Goal: Task Accomplishment & Management: Complete application form

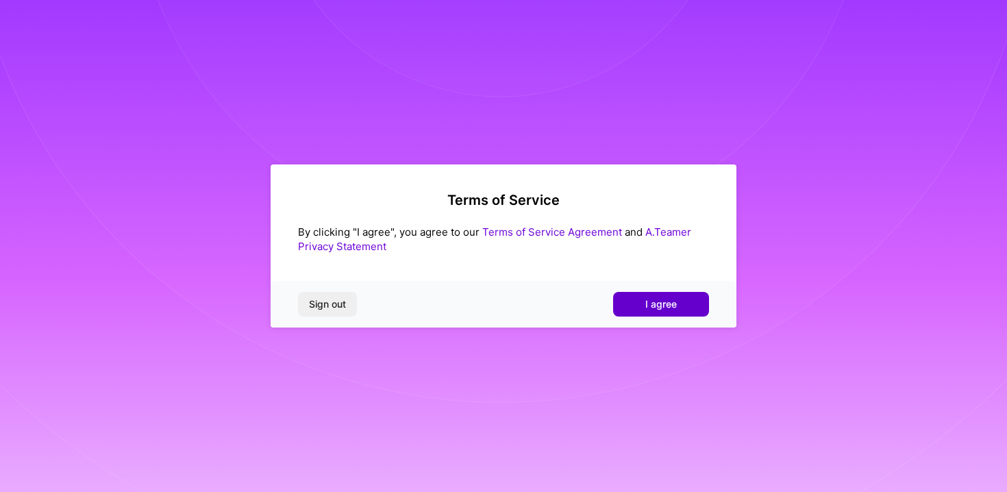
click at [649, 301] on span "I agree" at bounding box center [661, 304] width 32 height 14
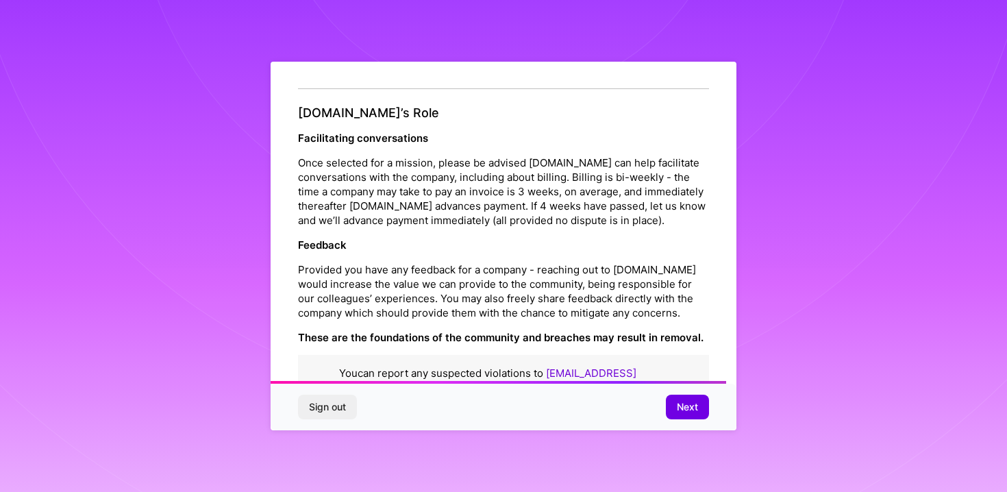
scroll to position [1516, 0]
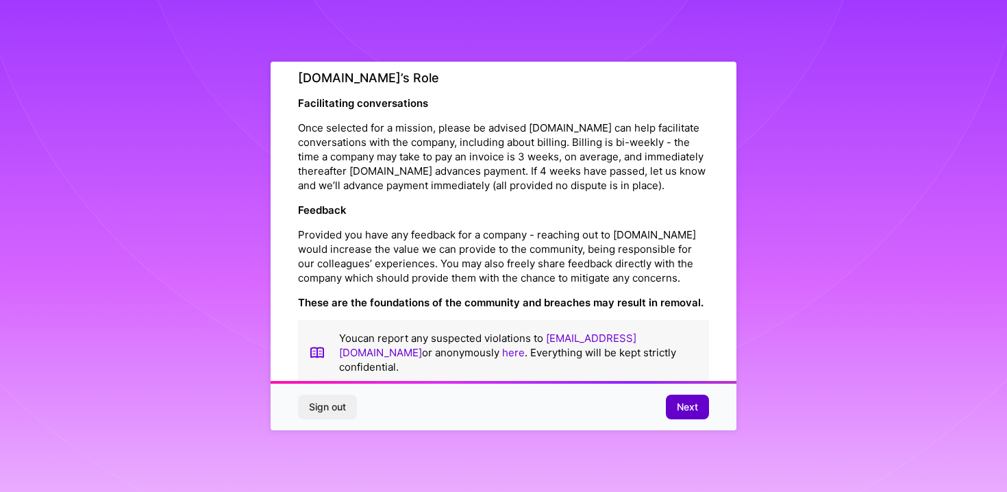
click at [686, 406] on span "Next" at bounding box center [687, 407] width 21 height 14
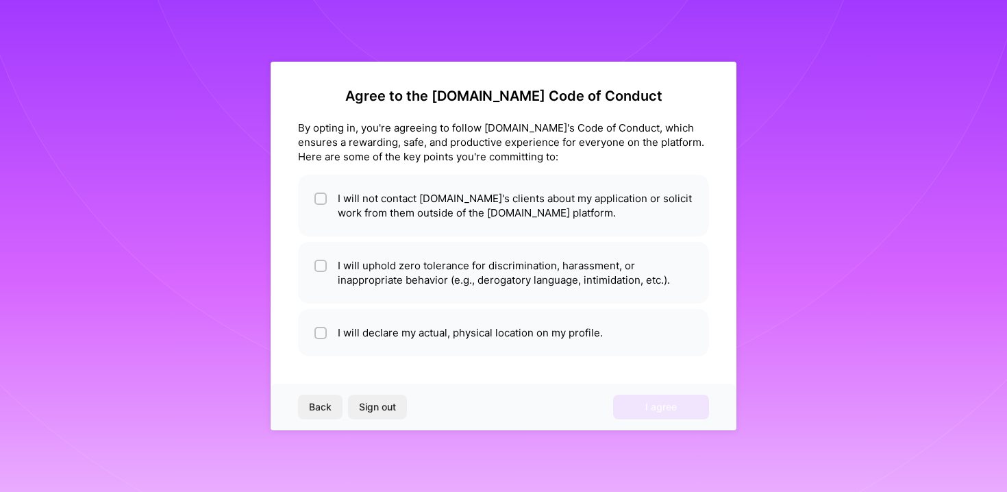
scroll to position [1, 0]
click at [505, 281] on li "I will uphold zero tolerance for discrimination, harassment, or inappropriate b…" at bounding box center [503, 273] width 411 height 62
checkbox input "true"
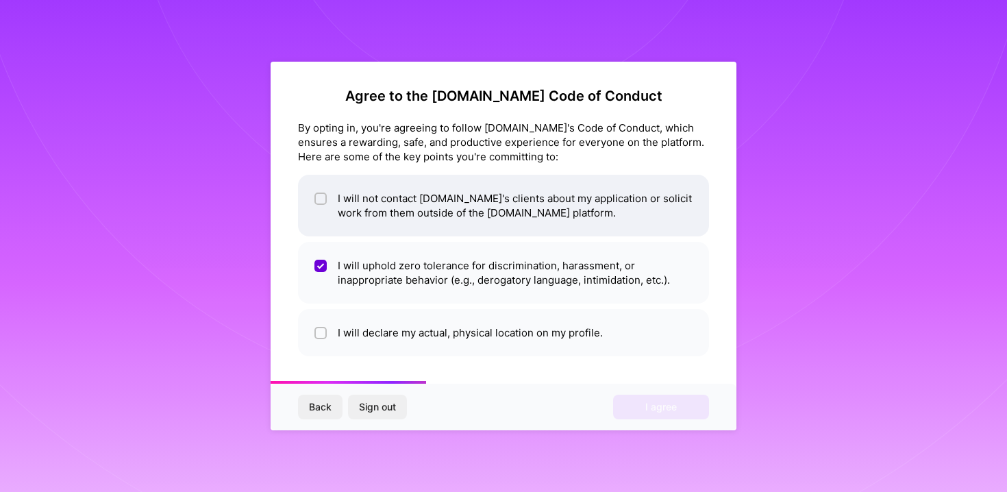
click at [514, 193] on li "I will not contact [DOMAIN_NAME]'s clients about my application or solicit work…" at bounding box center [503, 206] width 411 height 62
checkbox input "true"
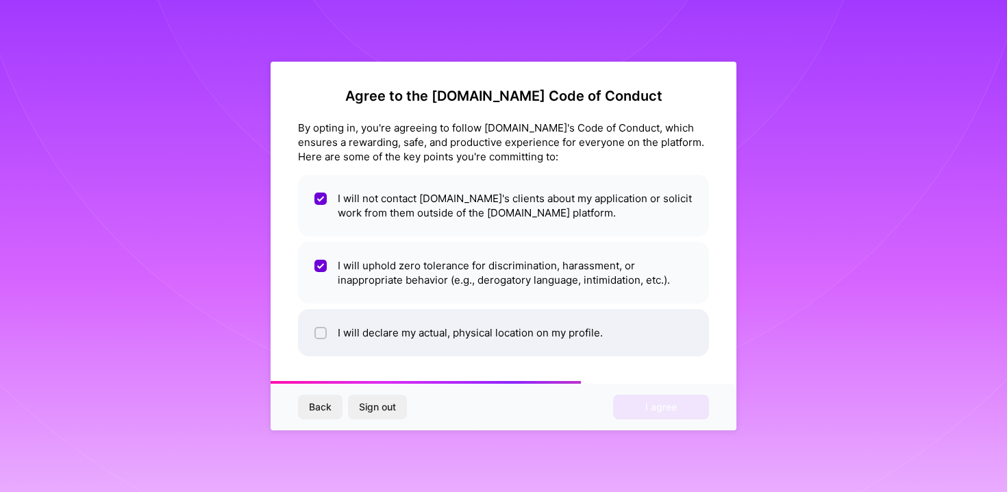
click at [508, 334] on li "I will declare my actual, physical location on my profile." at bounding box center [503, 332] width 411 height 47
checkbox input "true"
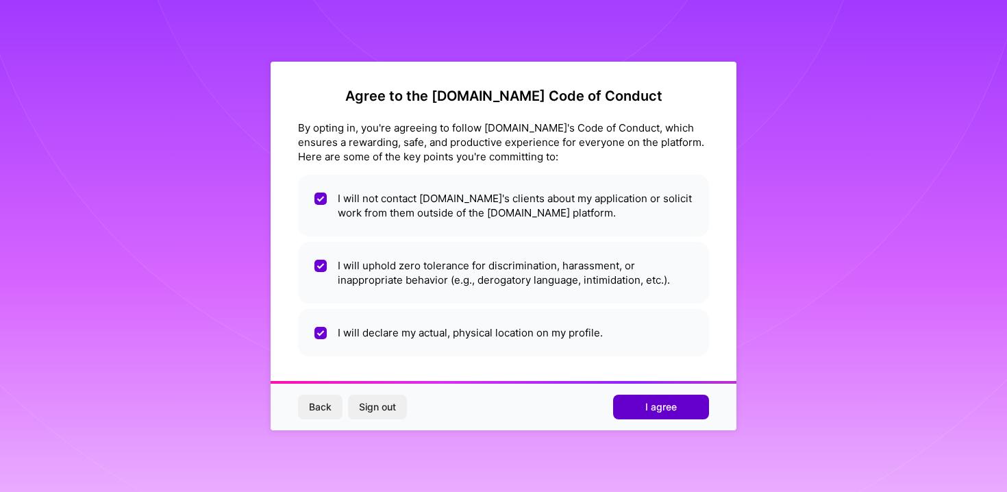
click at [649, 399] on button "I agree" at bounding box center [661, 406] width 96 height 25
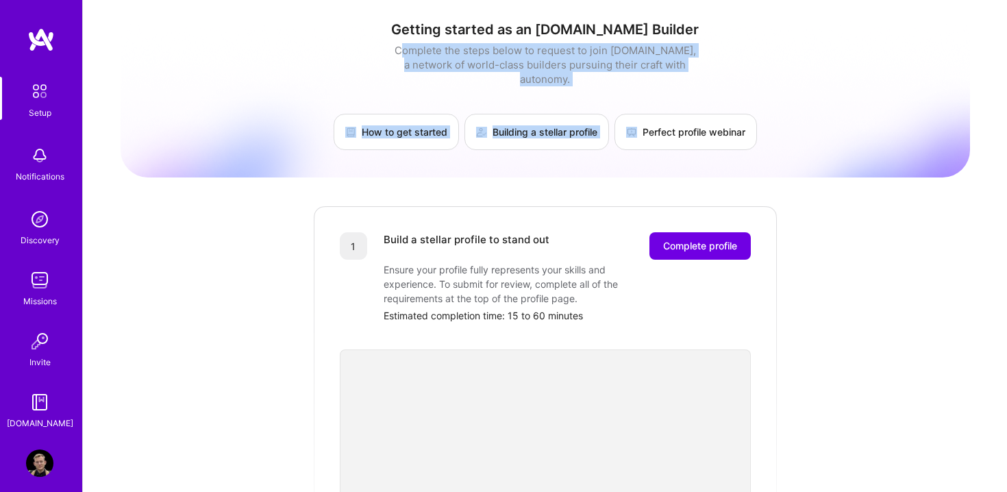
drag, startPoint x: 397, startPoint y: 49, endPoint x: 707, endPoint y: 70, distance: 311.0
click at [709, 71] on div "Getting started as an [DOMAIN_NAME] Builder Complete the steps below to request…" at bounding box center [545, 85] width 849 height 129
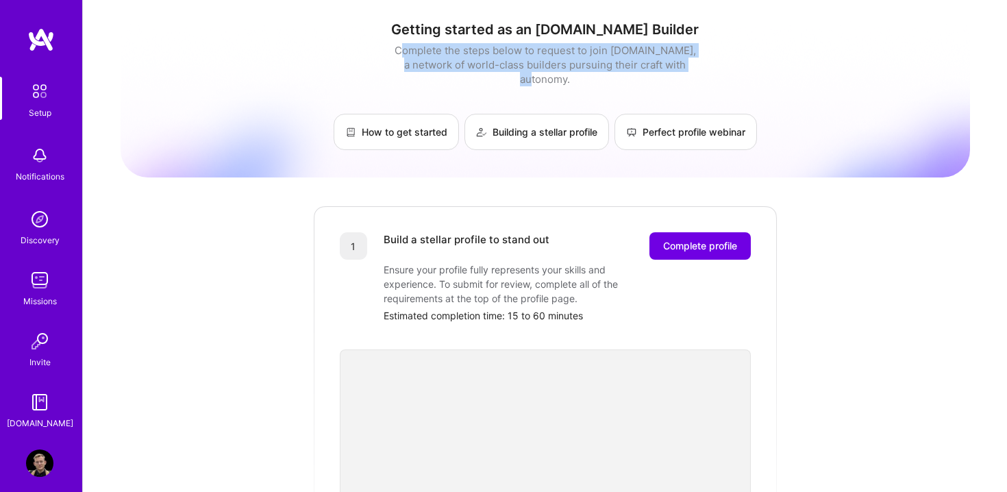
click at [707, 70] on div "Getting started as an [DOMAIN_NAME] Builder Complete the steps below to request…" at bounding box center [545, 85] width 849 height 129
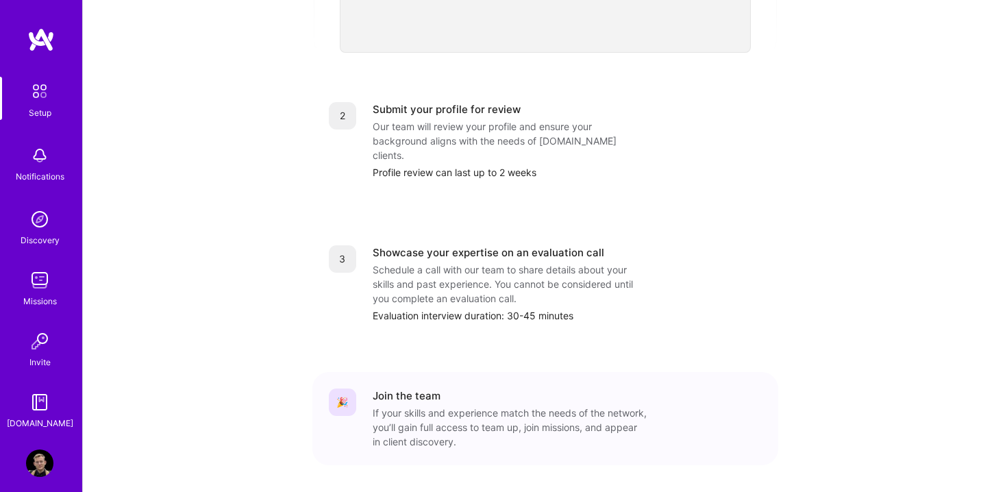
scroll to position [549, 0]
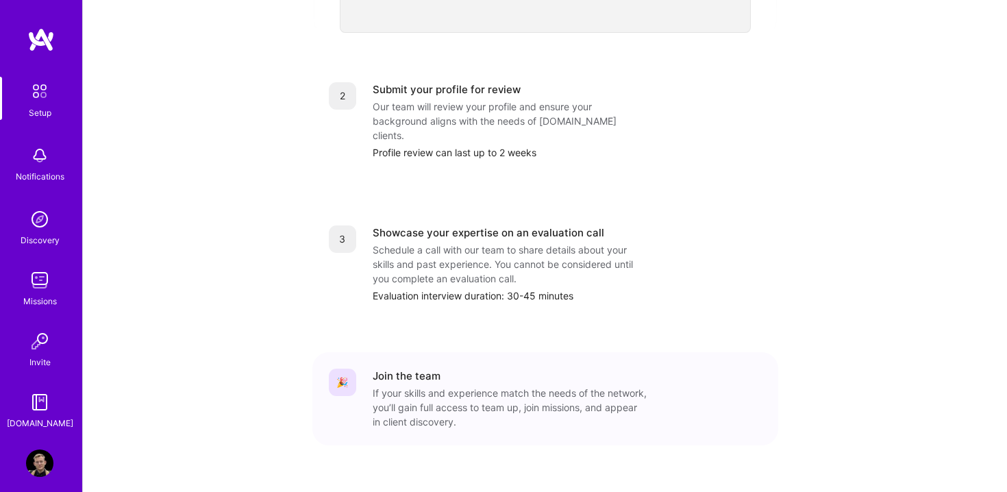
click at [45, 456] on img at bounding box center [39, 462] width 27 height 27
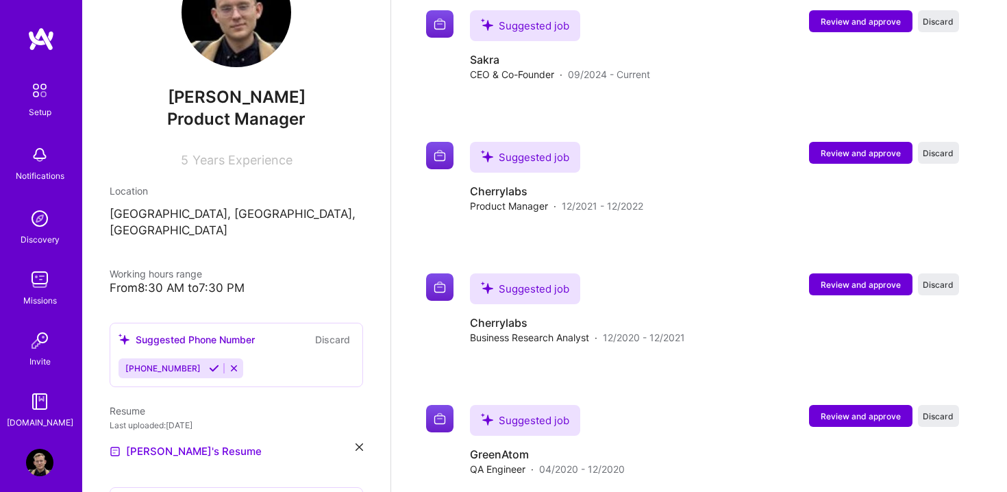
scroll to position [73, 0]
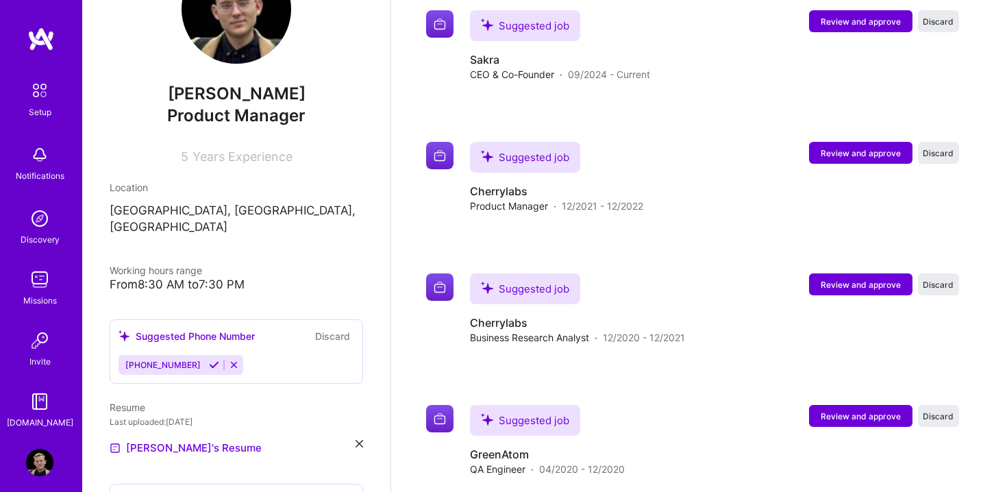
click at [209, 360] on icon at bounding box center [214, 365] width 10 height 10
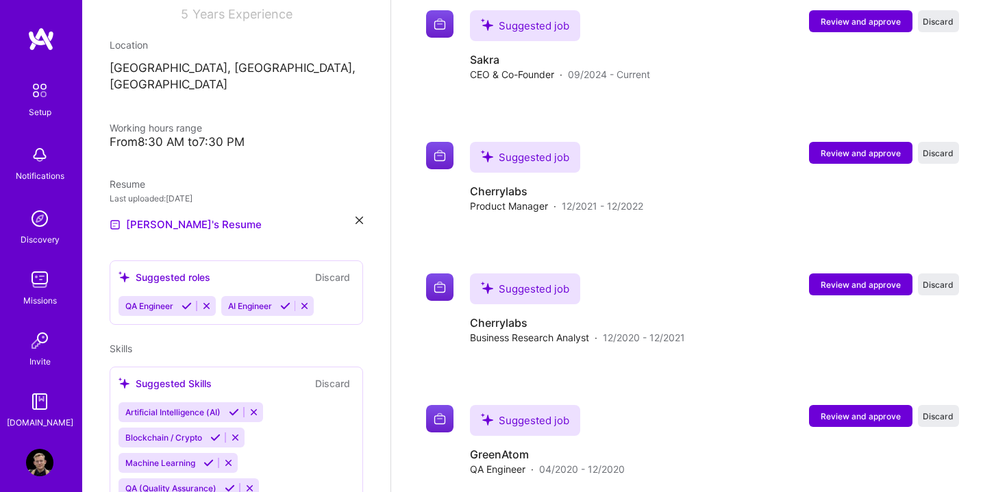
scroll to position [216, 0]
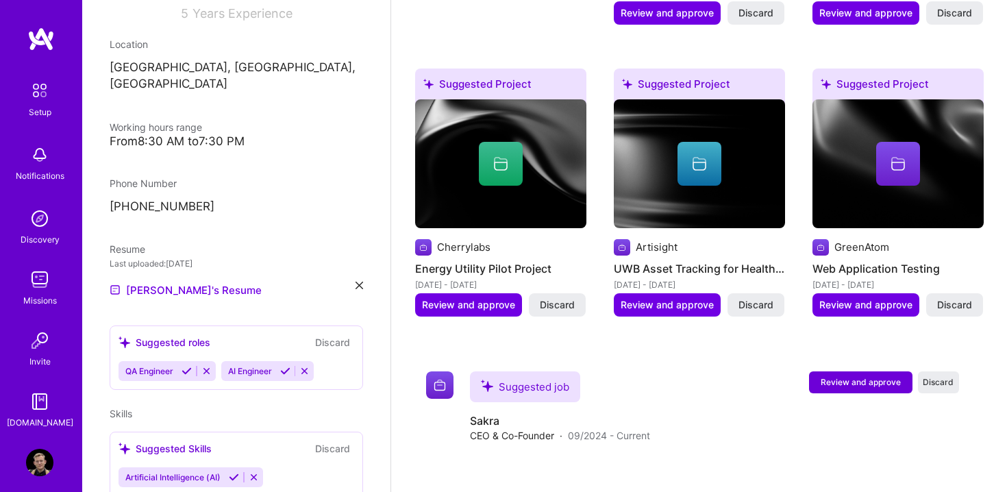
click at [208, 366] on icon at bounding box center [206, 371] width 10 height 10
click at [205, 366] on icon at bounding box center [202, 371] width 10 height 10
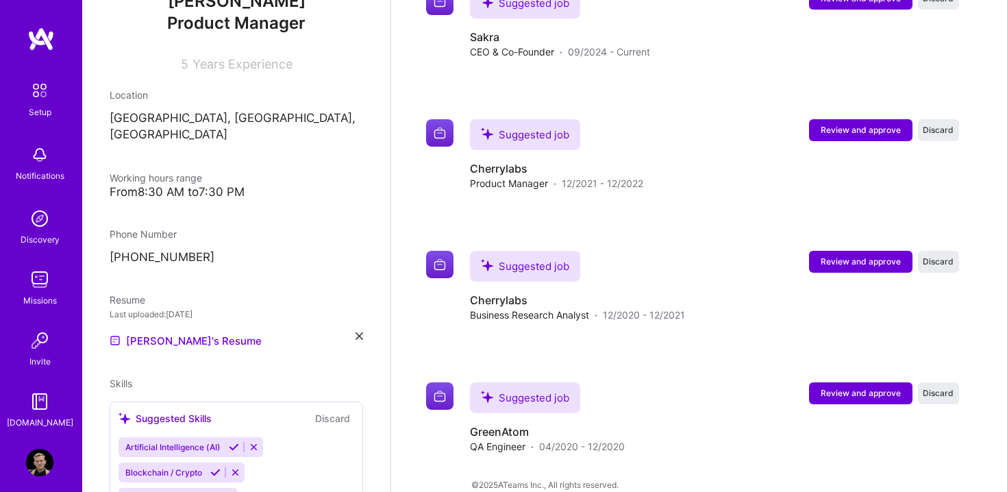
scroll to position [375, 0]
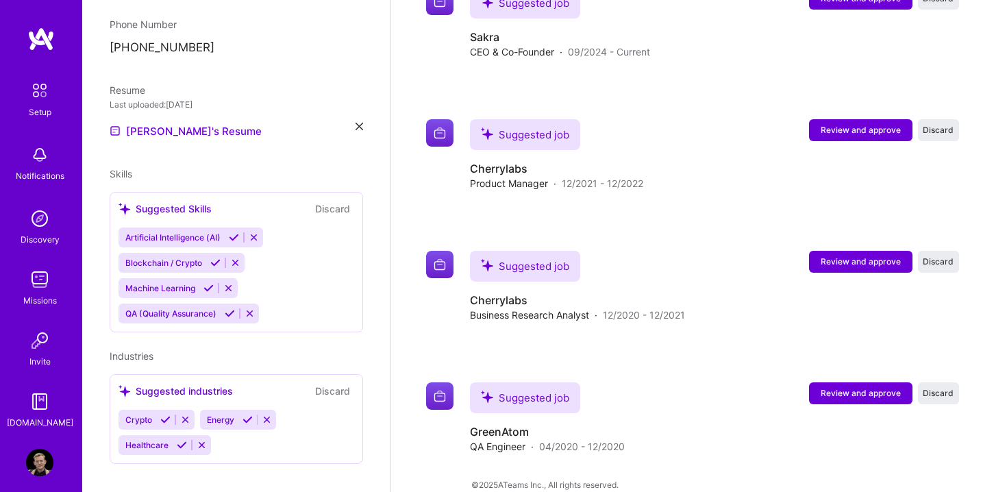
click at [45, 88] on img at bounding box center [39, 90] width 29 height 29
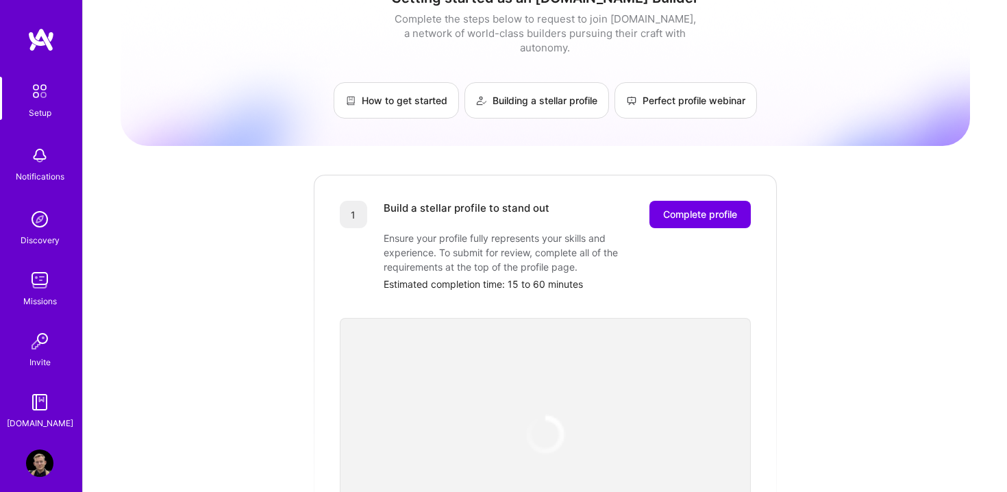
scroll to position [37, 0]
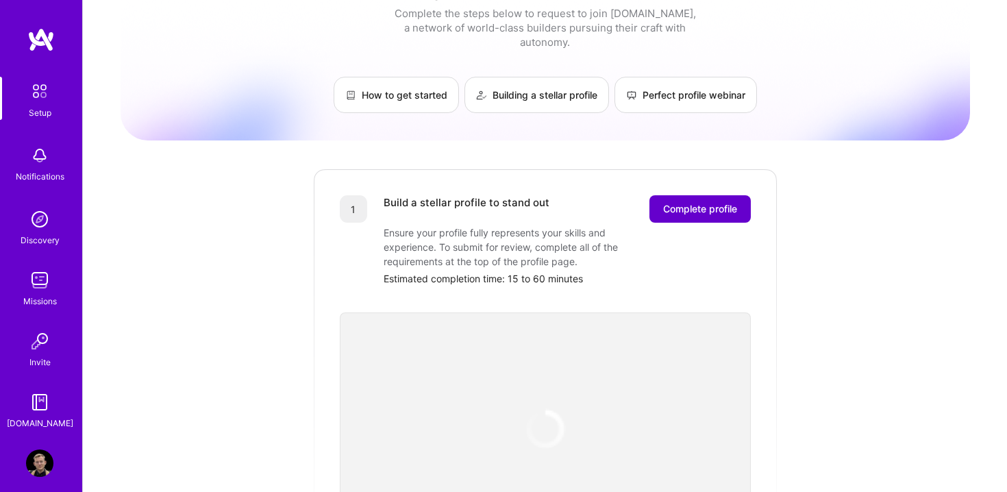
click at [691, 202] on button "Complete profile" at bounding box center [699, 208] width 101 height 27
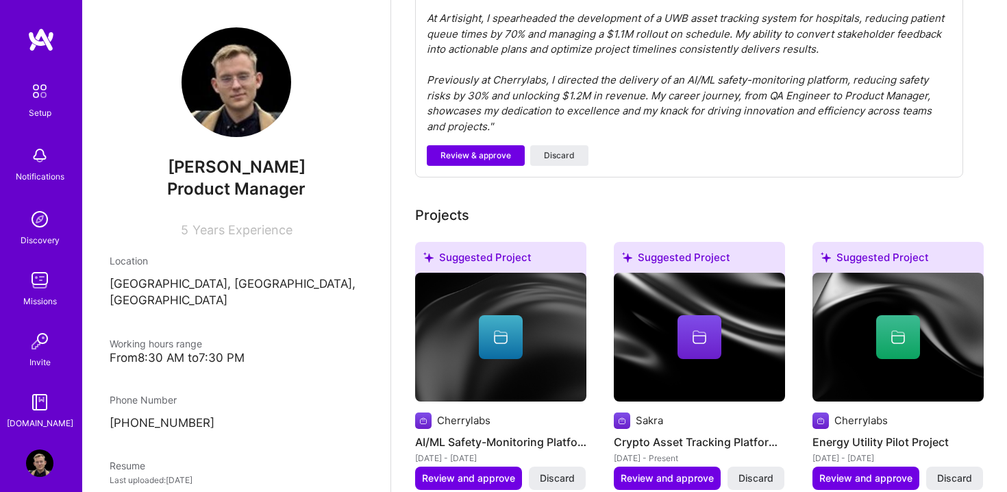
scroll to position [525, 0]
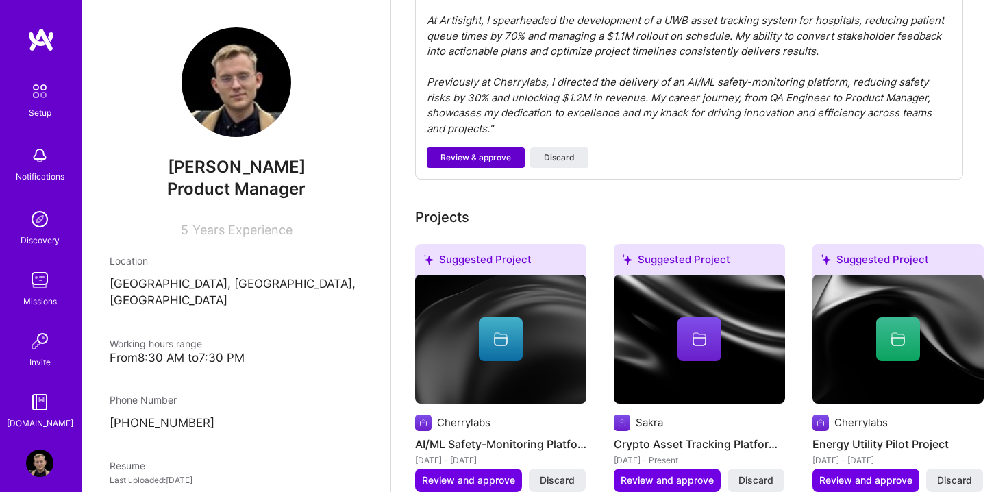
click at [480, 151] on span "Review & approve" at bounding box center [475, 157] width 71 height 12
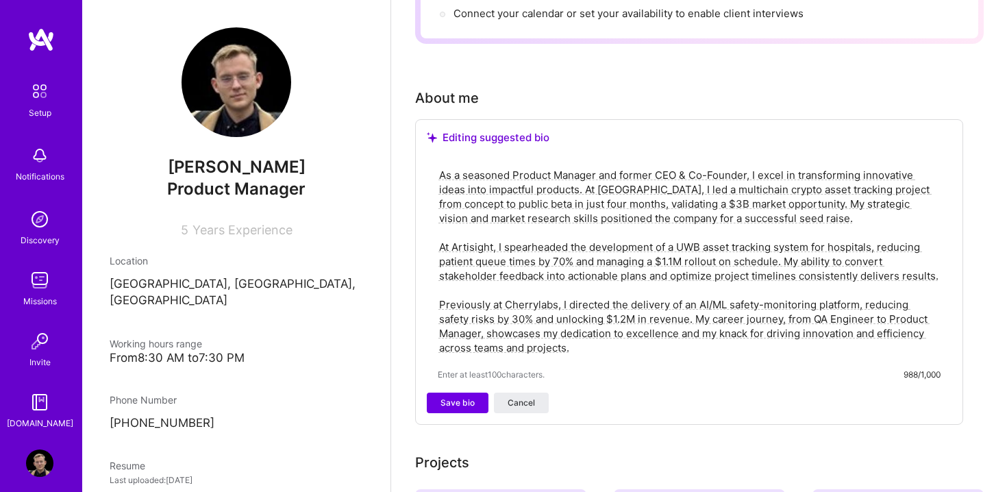
scroll to position [320, 0]
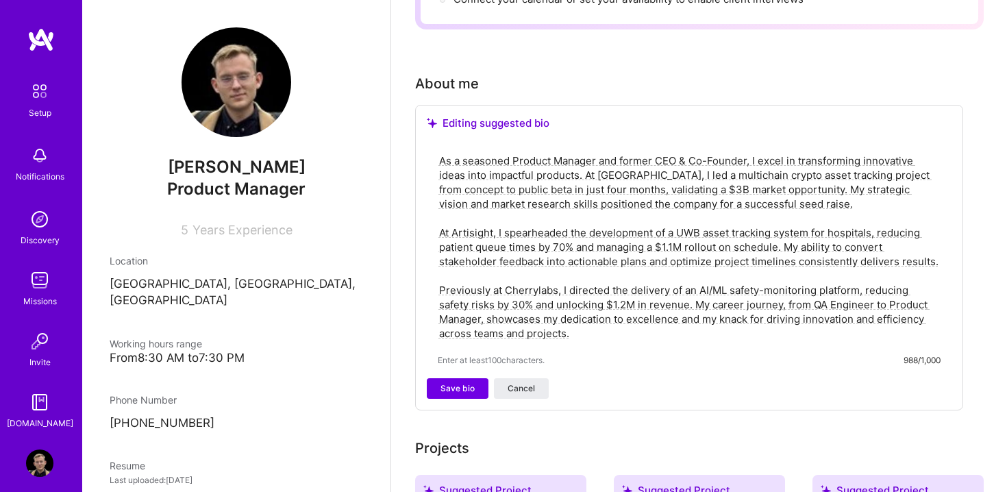
click at [499, 302] on textarea "As a seasoned Product Manager and former CEO & Co-Founder, I excel in transform…" at bounding box center [689, 247] width 503 height 190
paste textarea "Product Manager with 5+ years of international experience across Web3, AI/ML, a…"
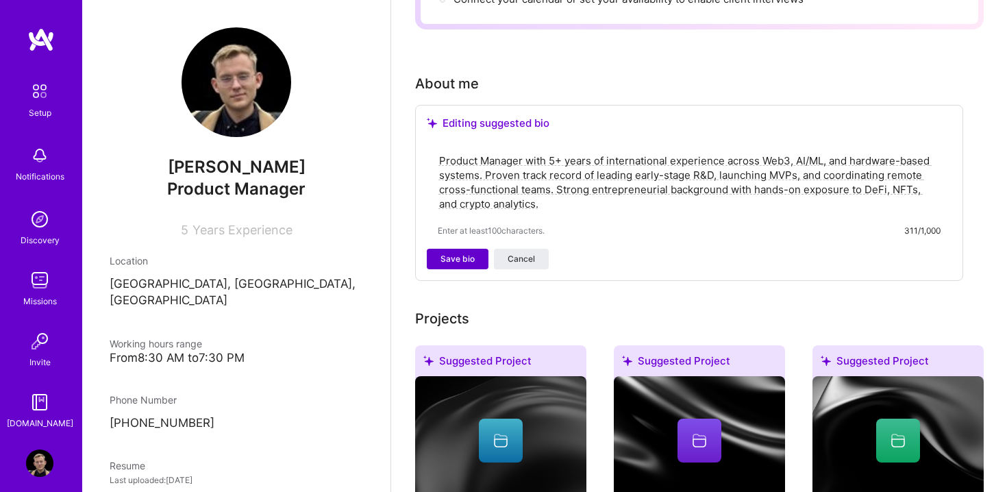
type textarea "Product Manager with 5+ years of international experience across Web3, AI/ML, a…"
click at [464, 253] on span "Save bio" at bounding box center [457, 259] width 34 height 12
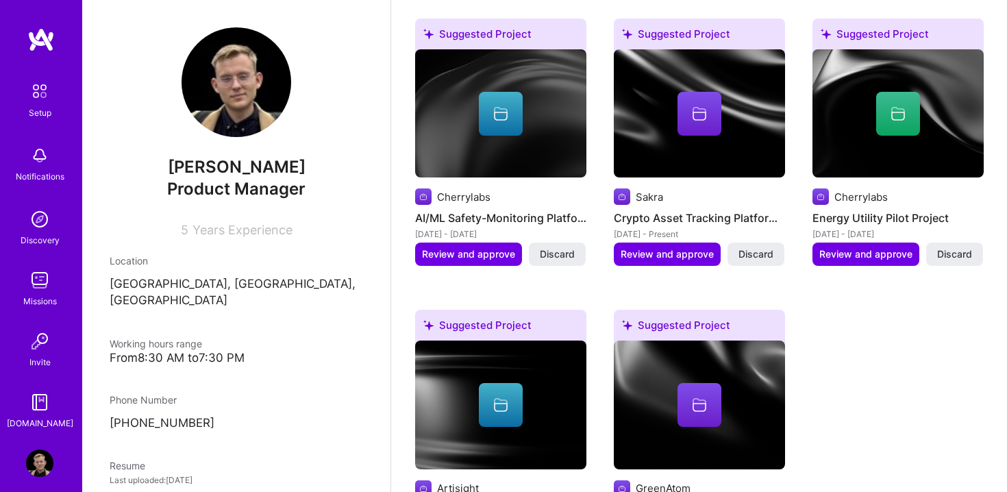
scroll to position [640, 0]
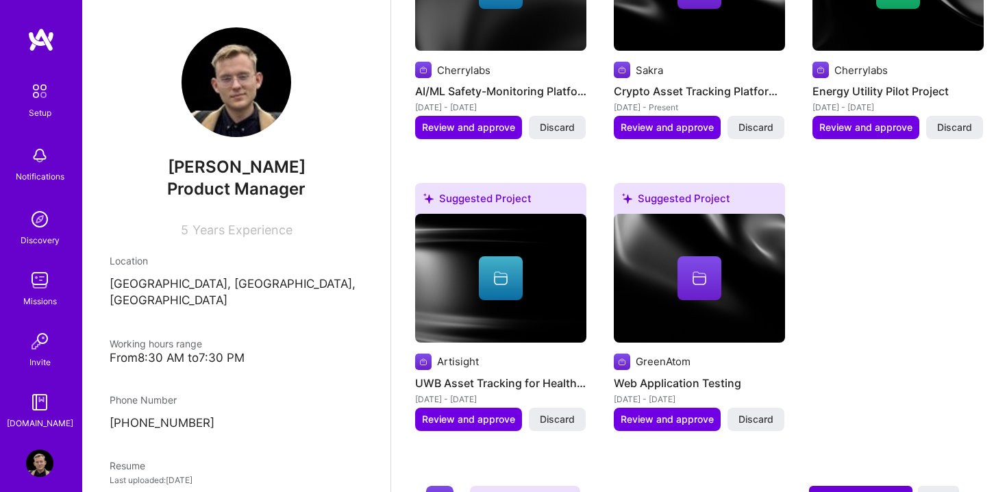
click at [494, 265] on div at bounding box center [500, 280] width 171 height 132
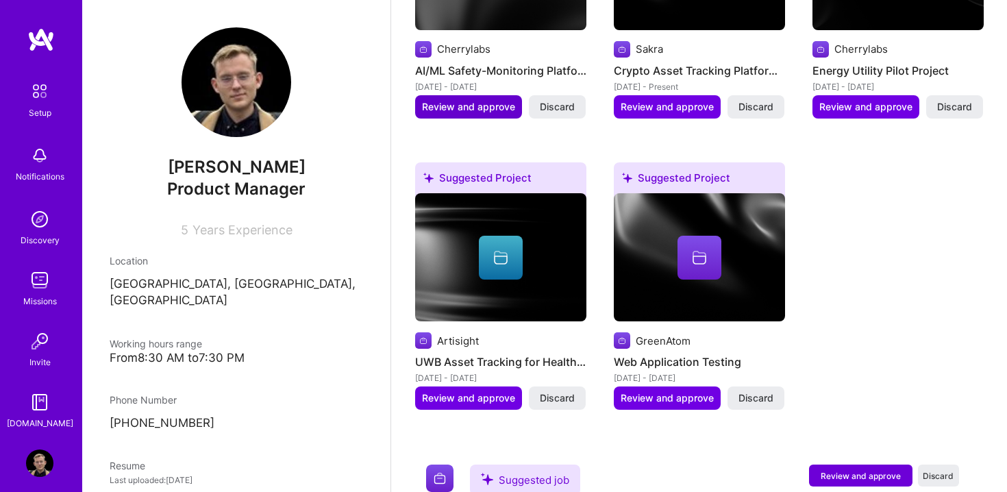
click at [479, 100] on button "Review and approve" at bounding box center [468, 106] width 107 height 23
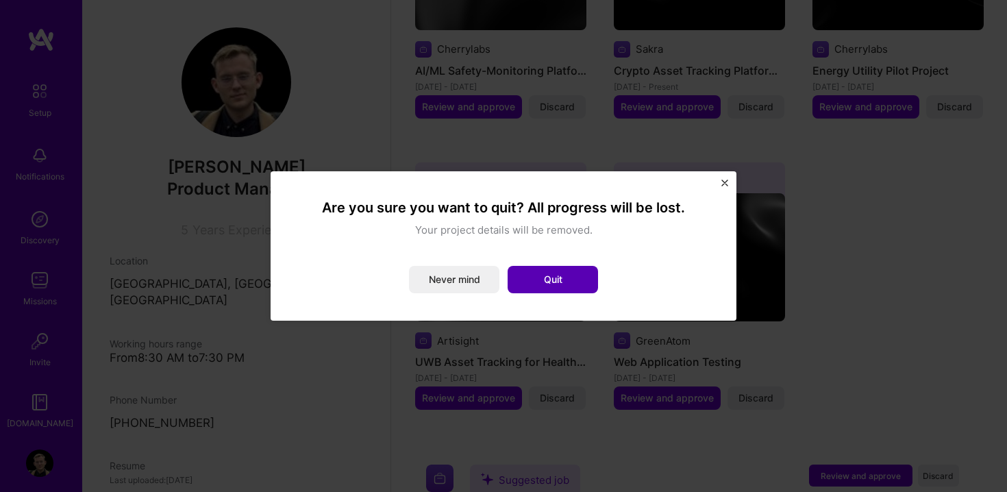
click at [544, 277] on button "Quit" at bounding box center [552, 279] width 90 height 27
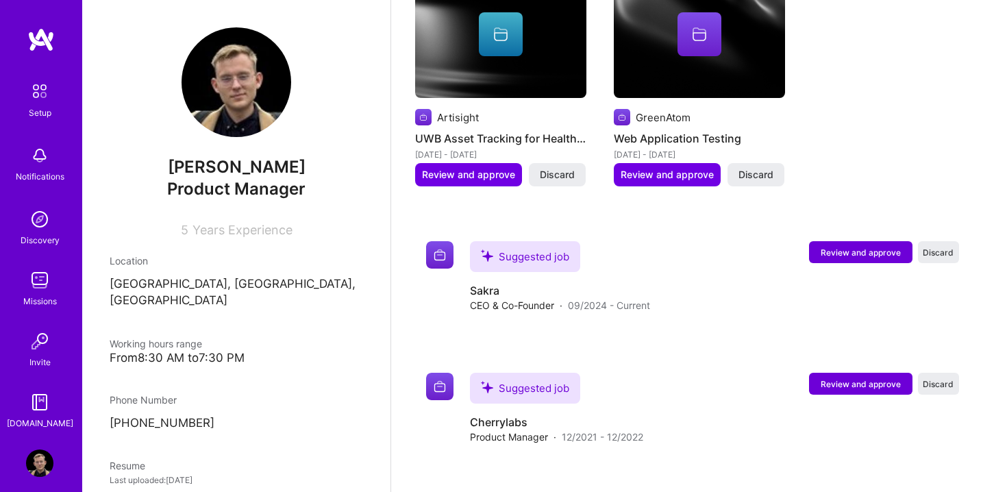
scroll to position [1117, 0]
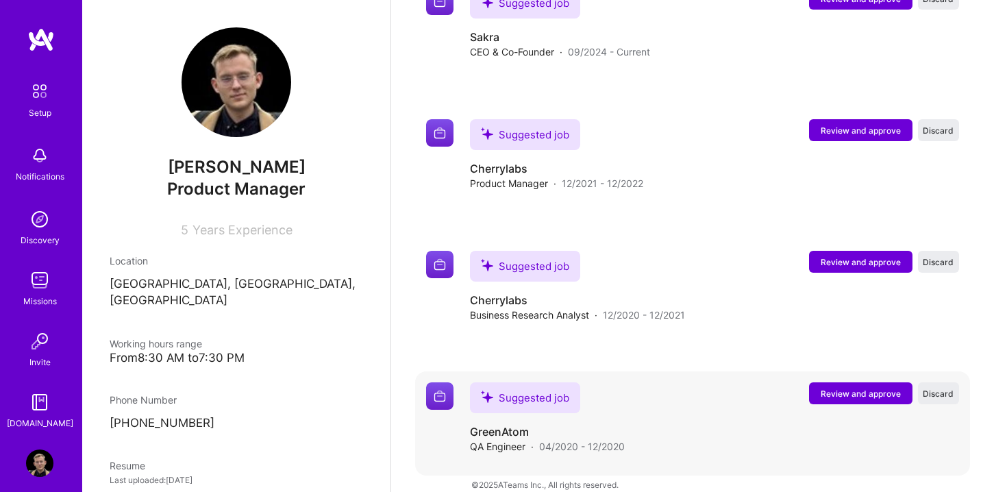
click at [847, 382] on button "Review and approve" at bounding box center [860, 393] width 103 height 22
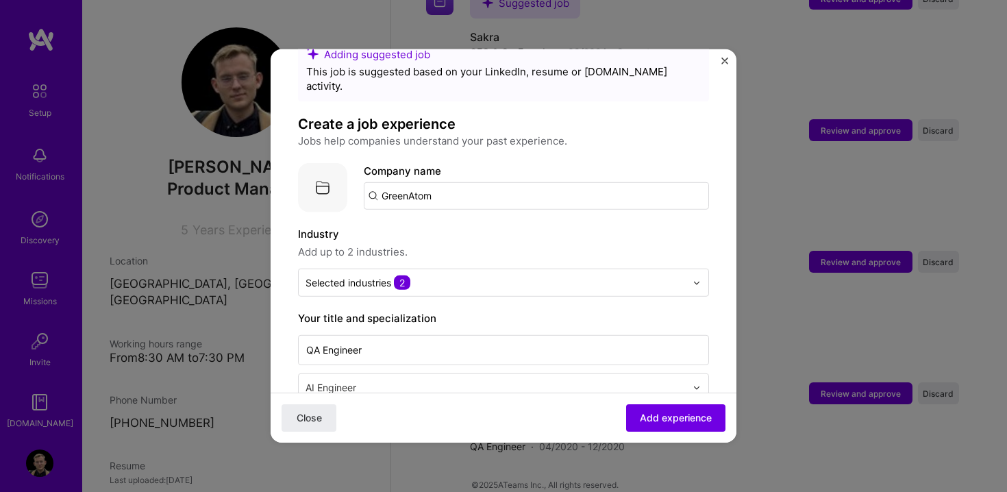
scroll to position [53, 0]
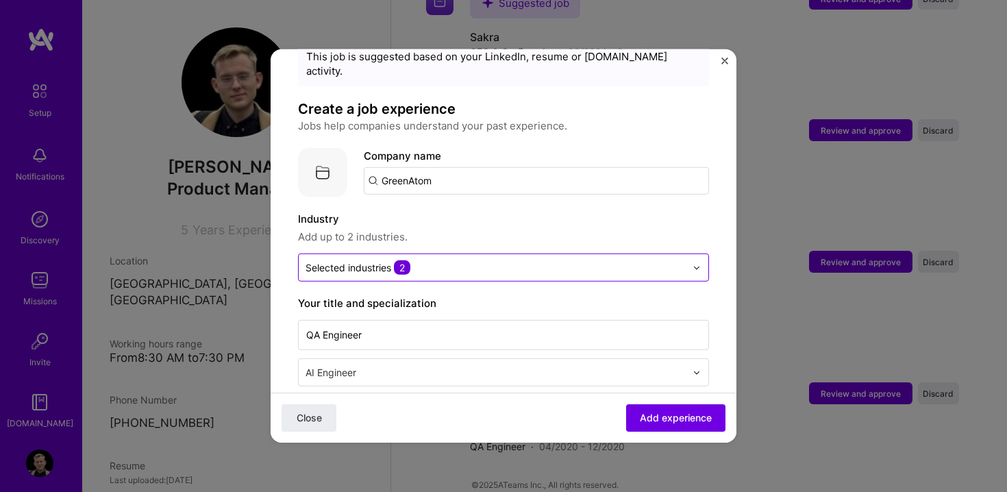
click at [529, 260] on input "text" at bounding box center [495, 267] width 380 height 14
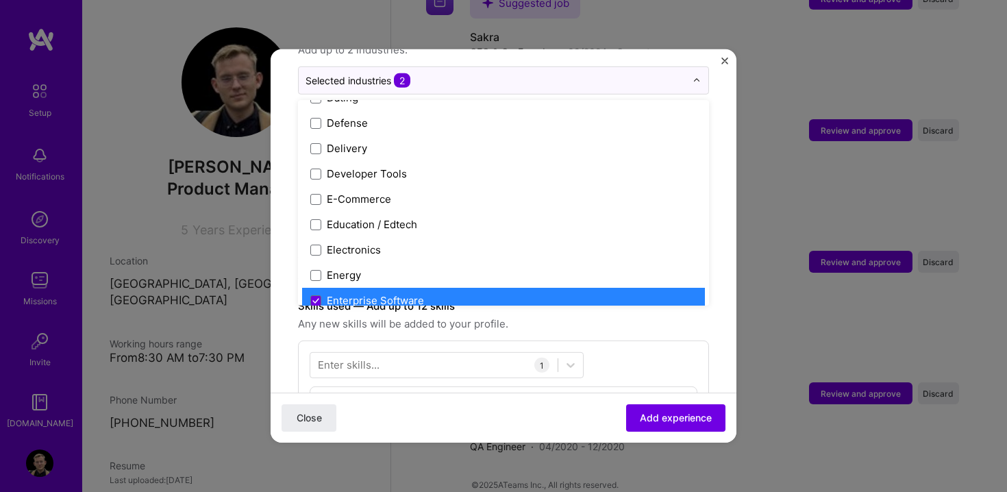
scroll to position [1131, 0]
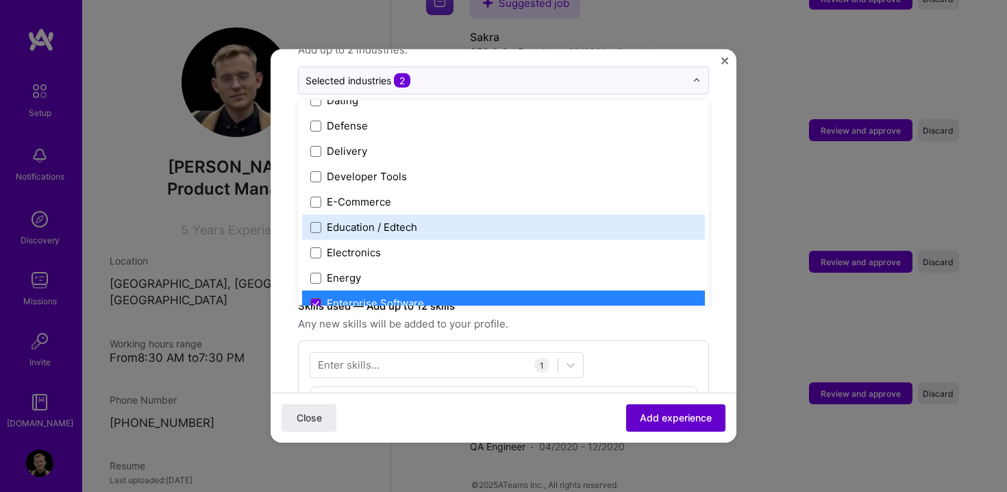
click at [669, 418] on span "Add experience" at bounding box center [676, 418] width 72 height 14
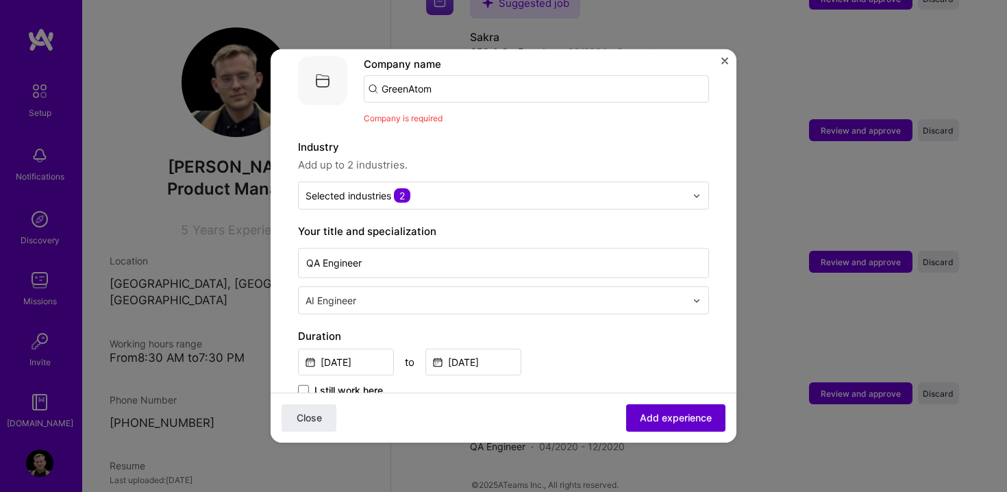
scroll to position [137, 0]
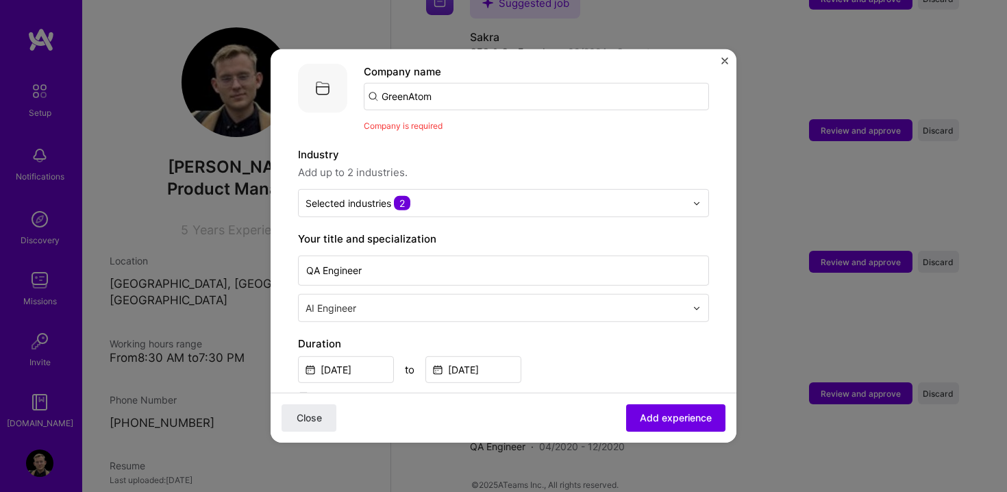
click at [447, 66] on div "Company name GreenAtom" at bounding box center [536, 87] width 345 height 47
click at [447, 83] on input "GreenAtom" at bounding box center [536, 96] width 345 height 27
click at [446, 86] on input "GreenAtom" at bounding box center [536, 96] width 345 height 27
click button "Close" at bounding box center [308, 417] width 55 height 27
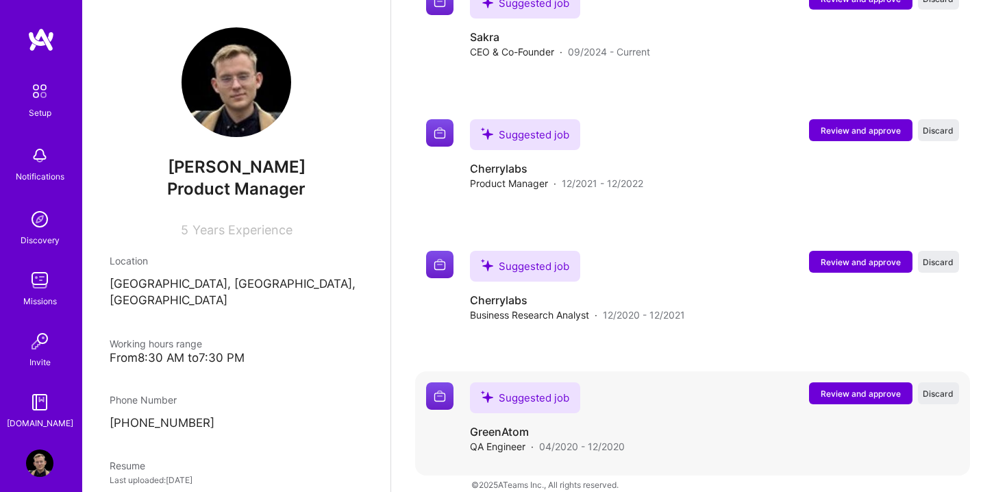
click at [857, 388] on span "Review and approve" at bounding box center [860, 394] width 80 height 12
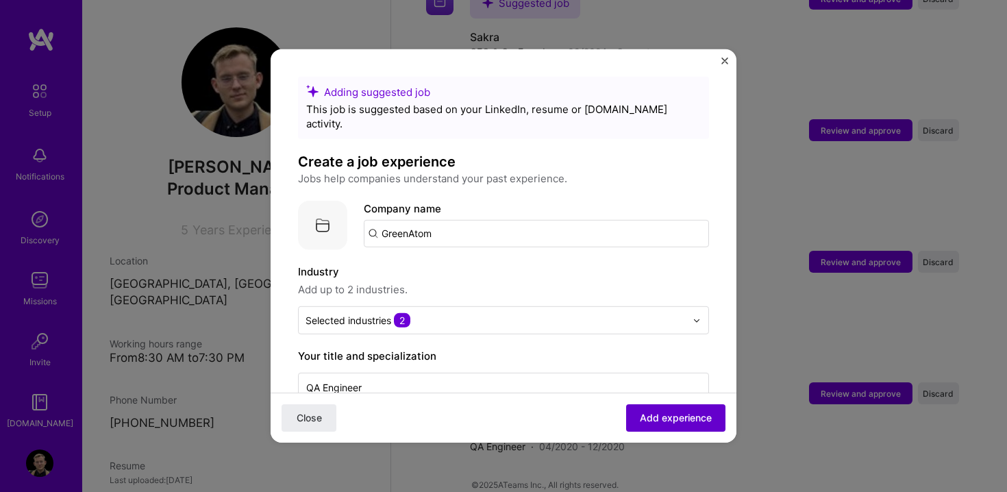
click at [653, 417] on span "Add experience" at bounding box center [676, 418] width 72 height 14
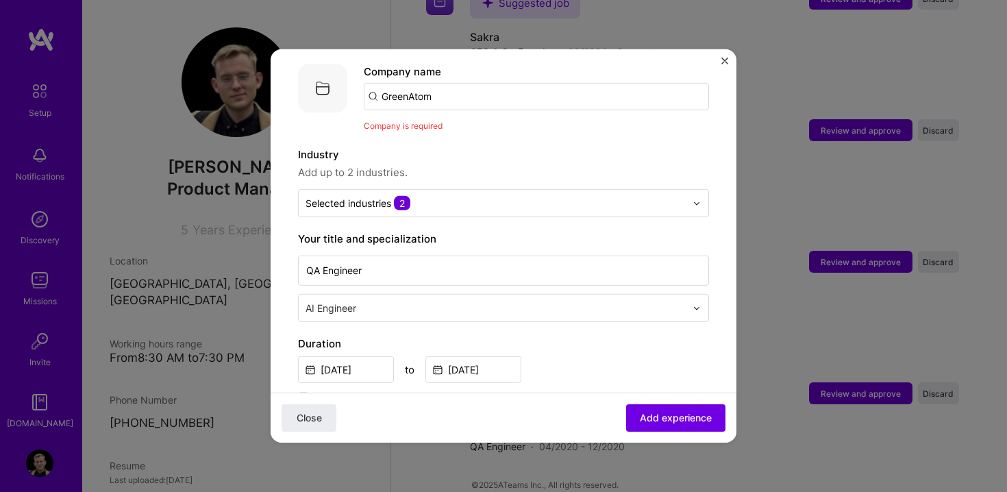
click at [444, 83] on input "GreenAtom" at bounding box center [536, 96] width 345 height 27
type input "GreenAtom"
click at [450, 123] on div "GreenAtom" at bounding box center [473, 135] width 66 height 24
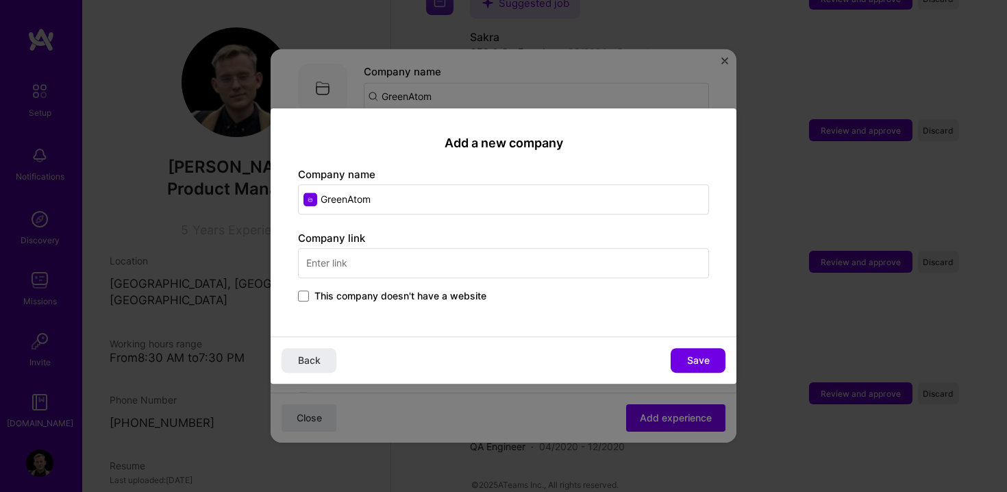
click at [437, 260] on input "text" at bounding box center [503, 263] width 411 height 30
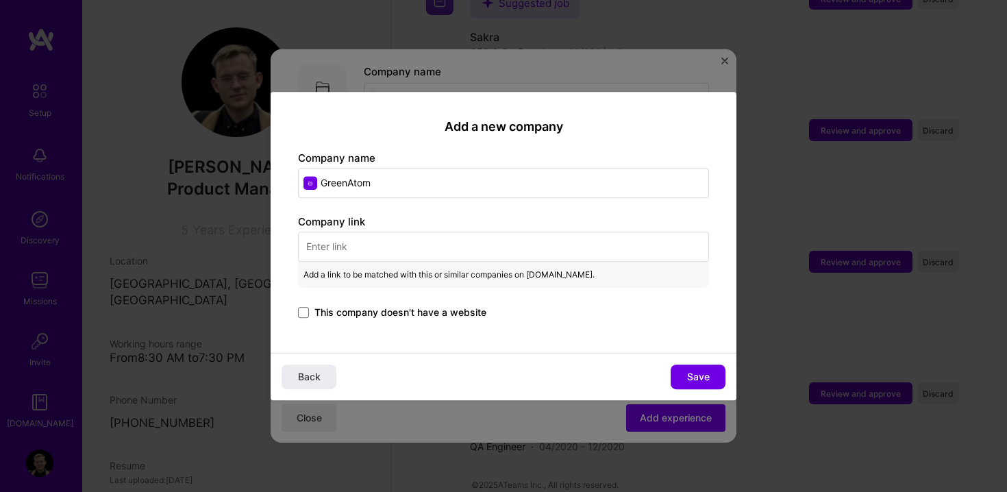
paste input "[URL][DOMAIN_NAME]"
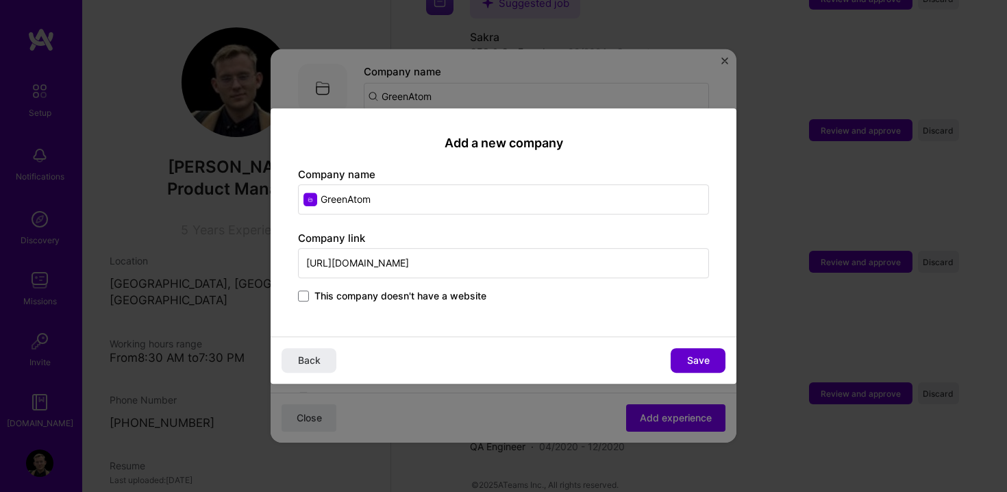
type input "[URL][DOMAIN_NAME]"
click at [694, 360] on span "Save" at bounding box center [698, 360] width 23 height 14
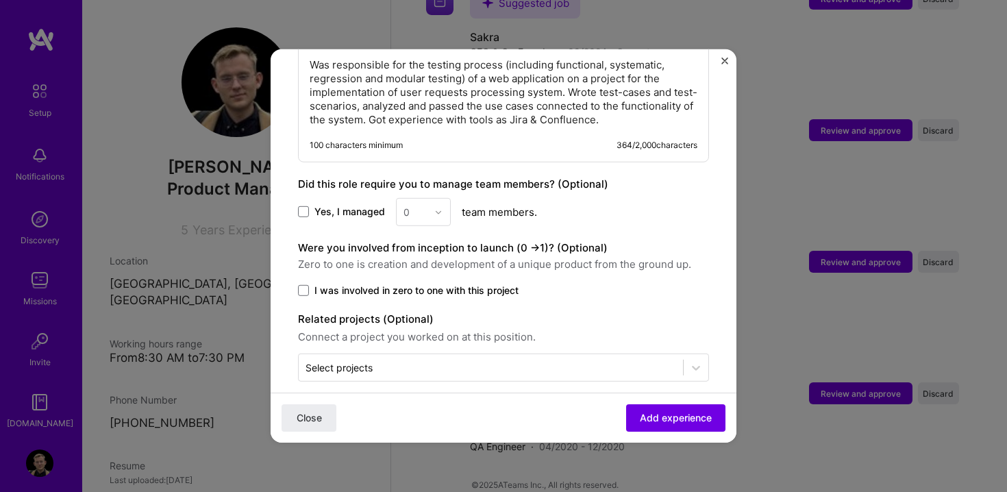
scroll to position [725, 0]
click at [690, 421] on span "Add experience" at bounding box center [676, 418] width 72 height 14
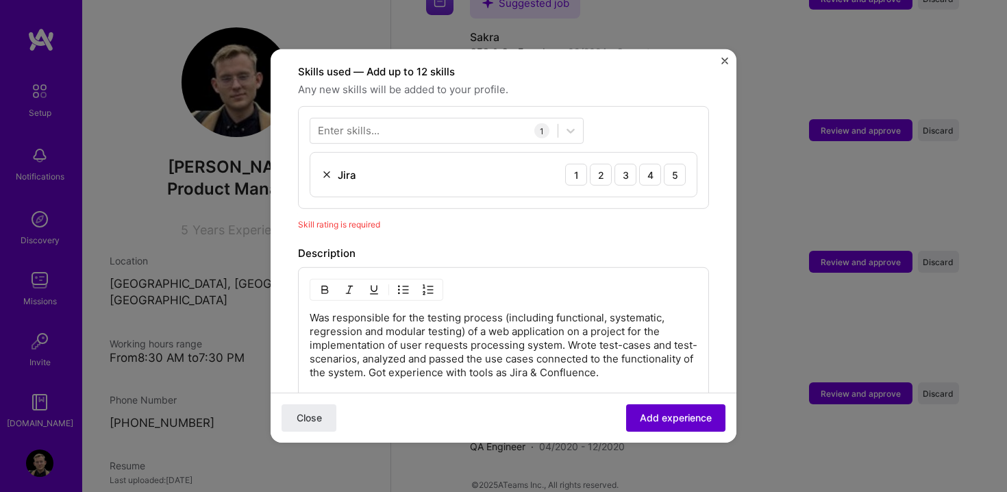
scroll to position [474, 0]
click at [425, 119] on div at bounding box center [433, 130] width 247 height 23
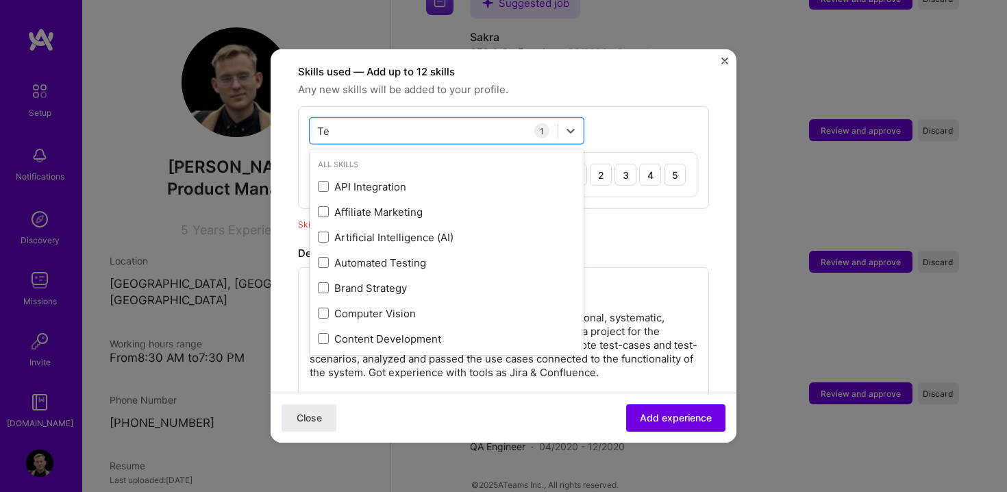
type input "T"
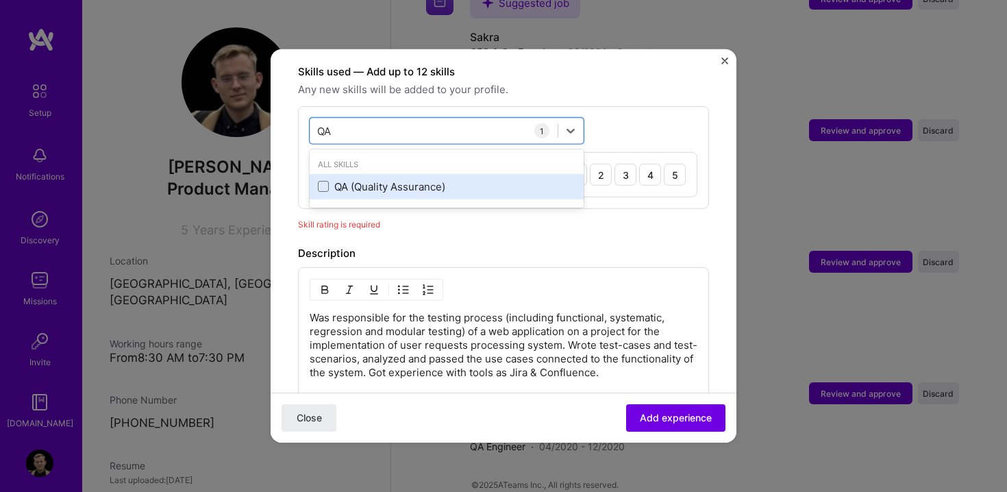
click at [390, 179] on div "QA (Quality Assurance)" at bounding box center [447, 186] width 258 height 14
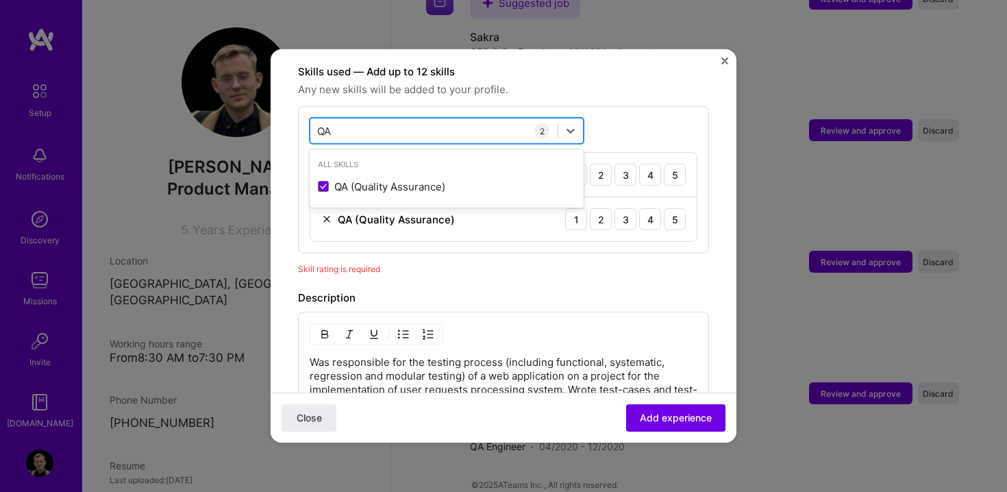
type input "Q"
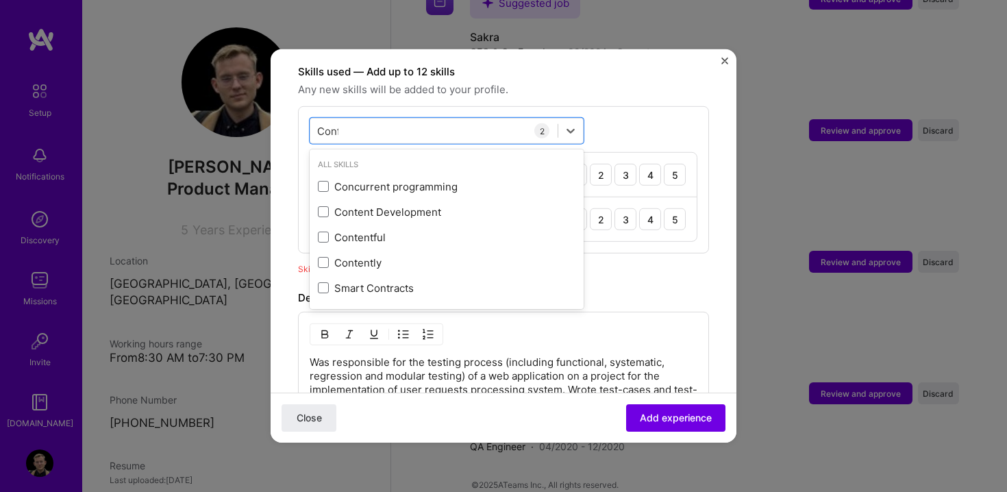
scroll to position [0, 0]
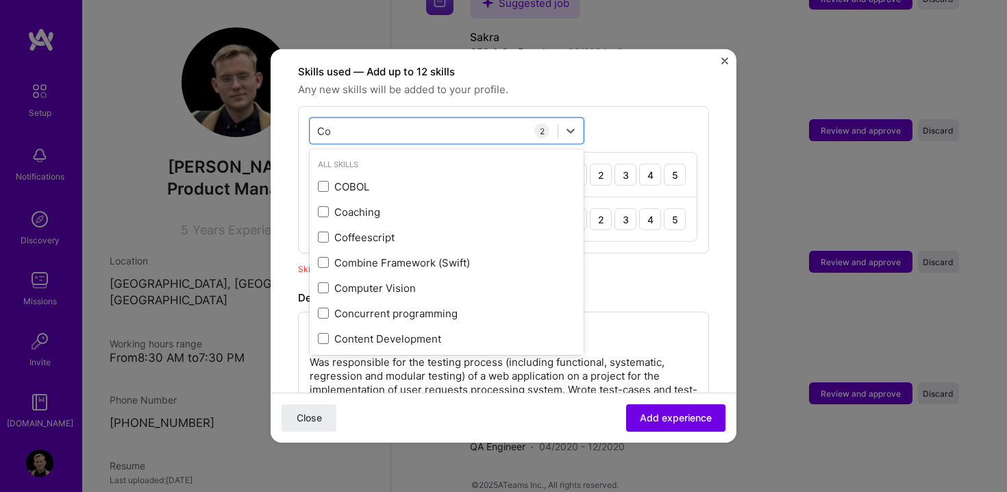
type input "C"
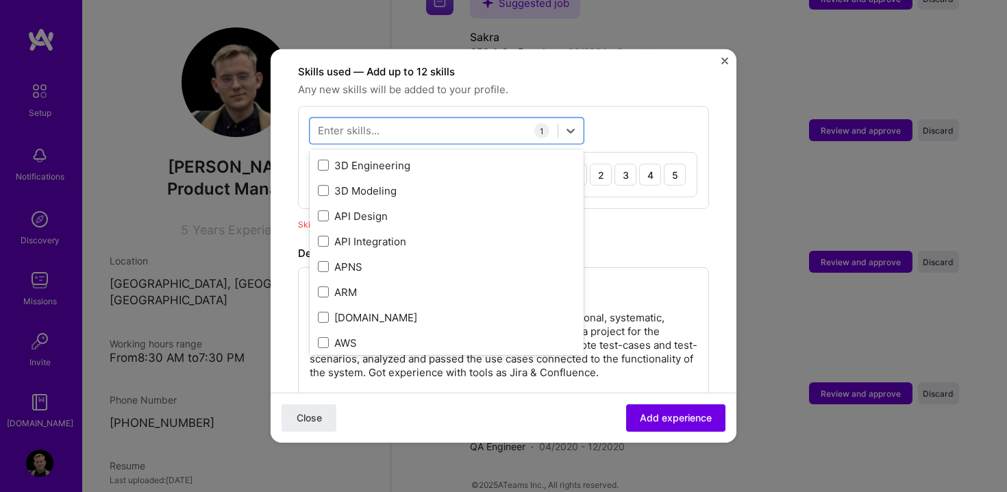
scroll to position [50, 0]
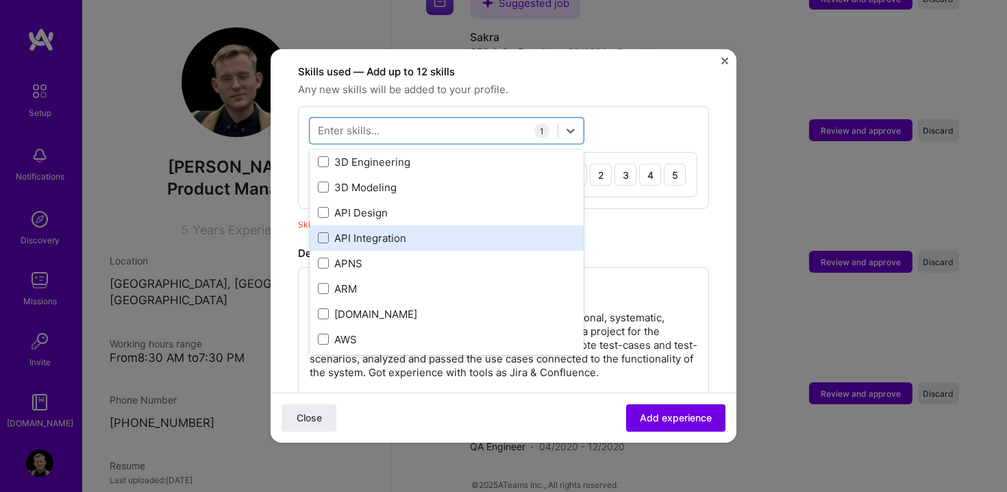
click at [381, 231] on div "API Integration" at bounding box center [447, 238] width 258 height 14
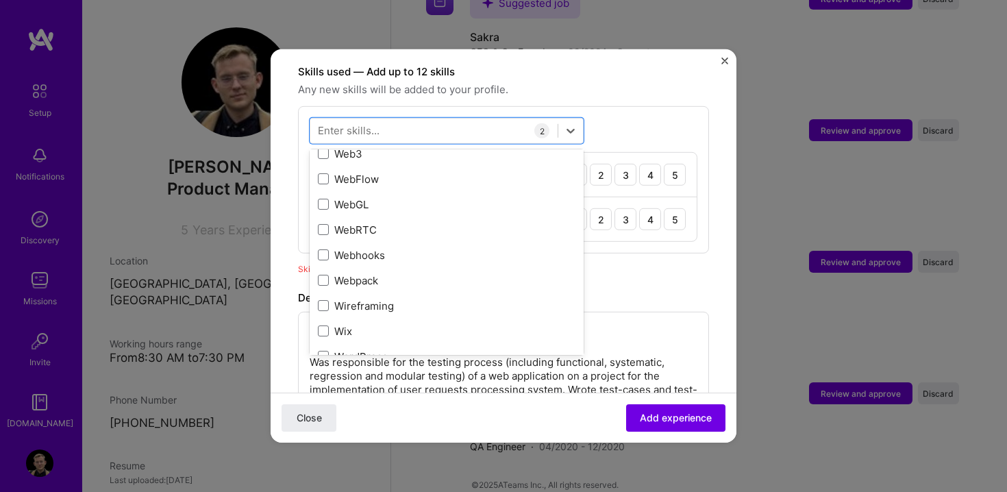
scroll to position [9062, 0]
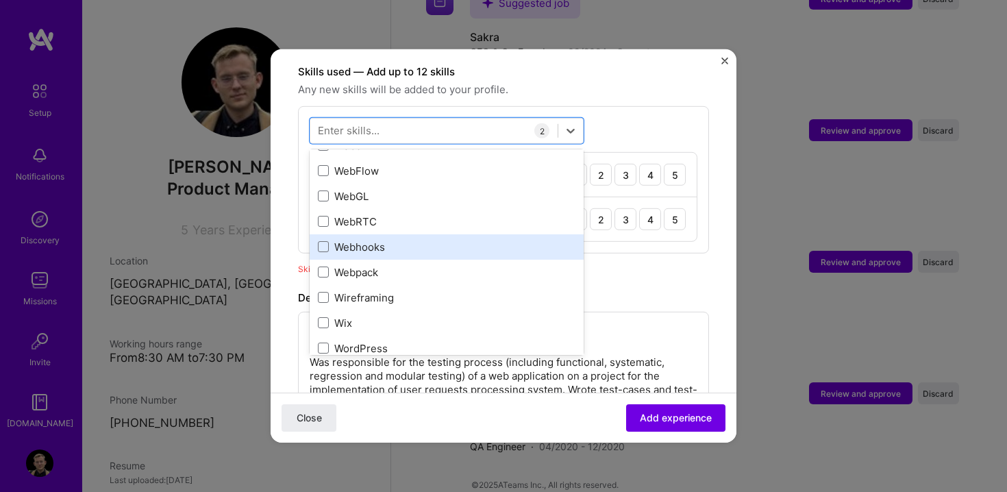
click at [381, 240] on div "Webhooks" at bounding box center [447, 247] width 258 height 14
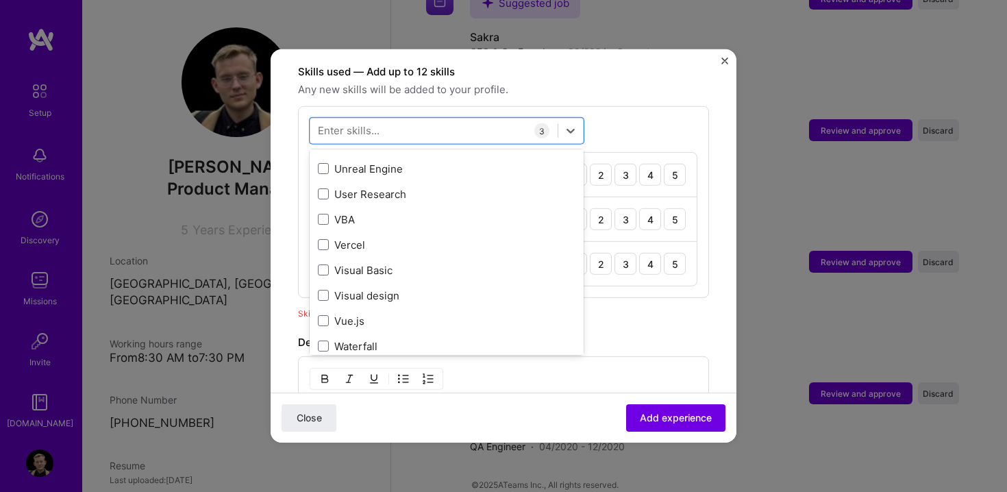
scroll to position [8784, 0]
click at [392, 340] on div "Waterfall" at bounding box center [447, 347] width 258 height 14
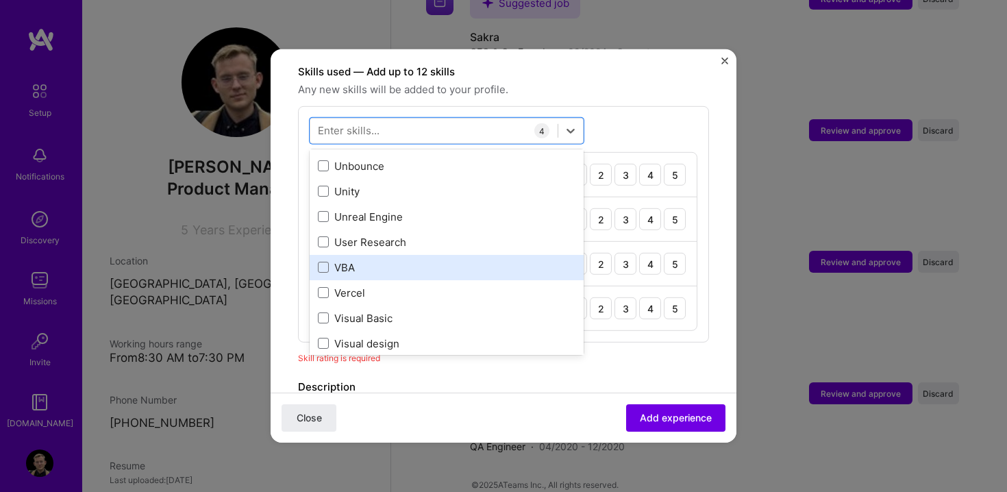
scroll to position [8727, 0]
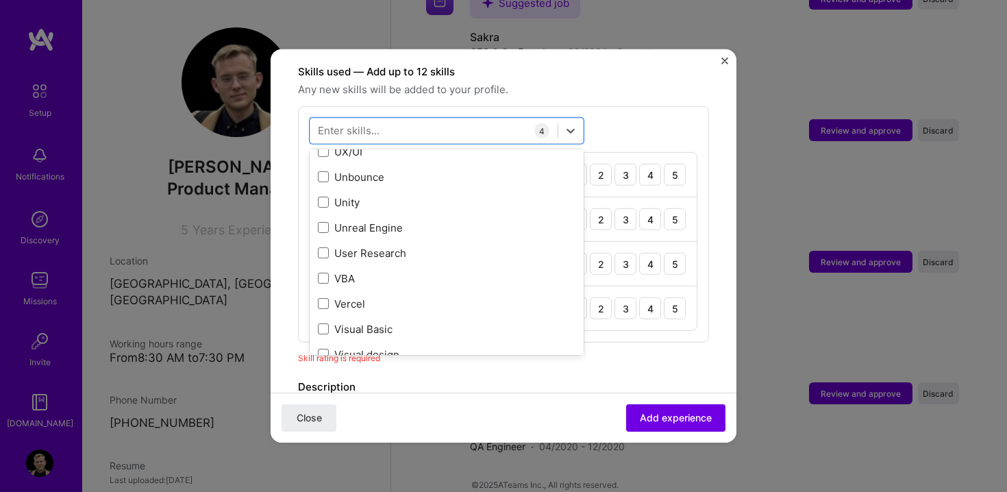
click at [656, 379] on div "Description" at bounding box center [503, 387] width 411 height 16
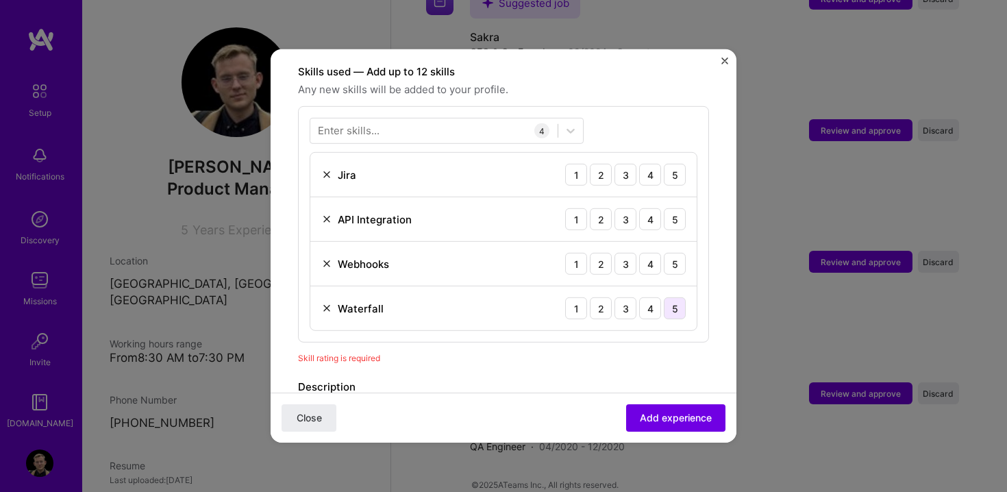
click at [675, 302] on div "5" at bounding box center [675, 308] width 22 height 22
click at [681, 253] on div "5" at bounding box center [675, 264] width 22 height 22
click at [682, 208] on div "5" at bounding box center [675, 219] width 22 height 22
click at [678, 164] on div "5" at bounding box center [675, 175] width 22 height 22
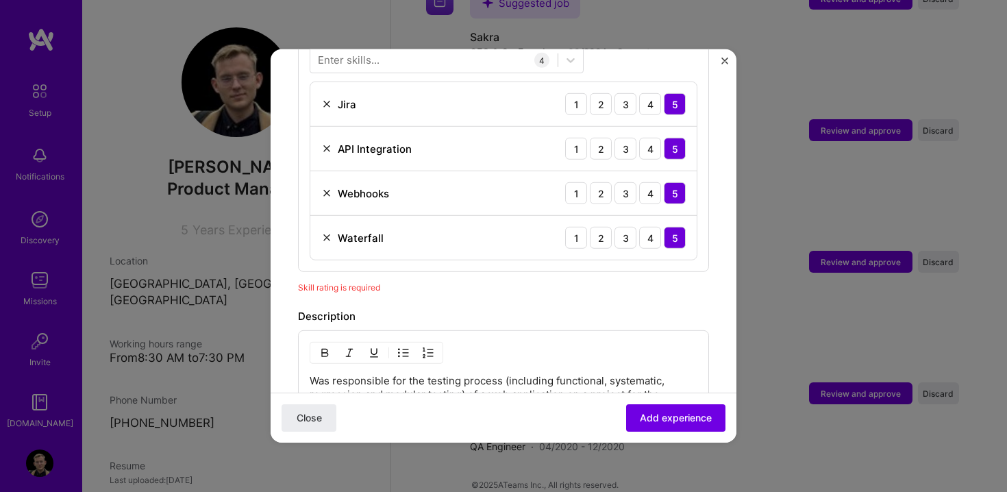
scroll to position [550, 0]
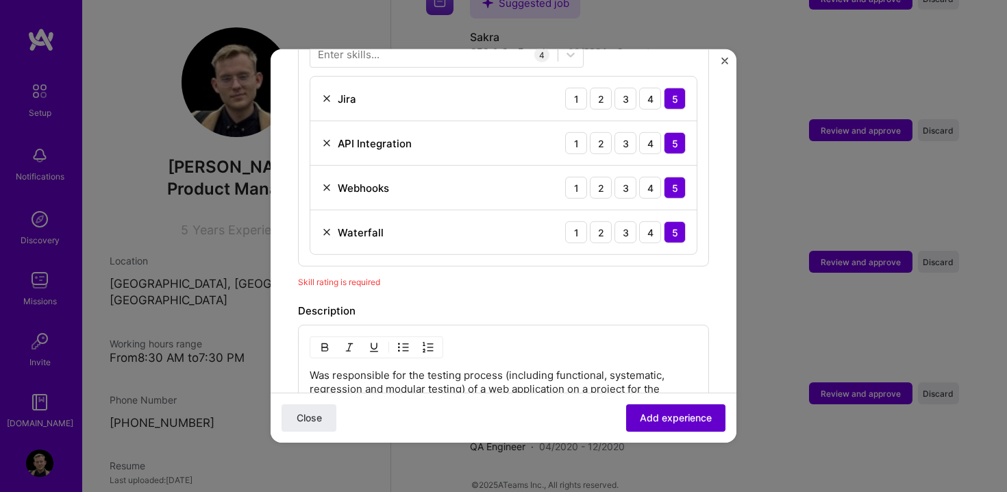
click at [696, 423] on span "Add experience" at bounding box center [676, 418] width 72 height 14
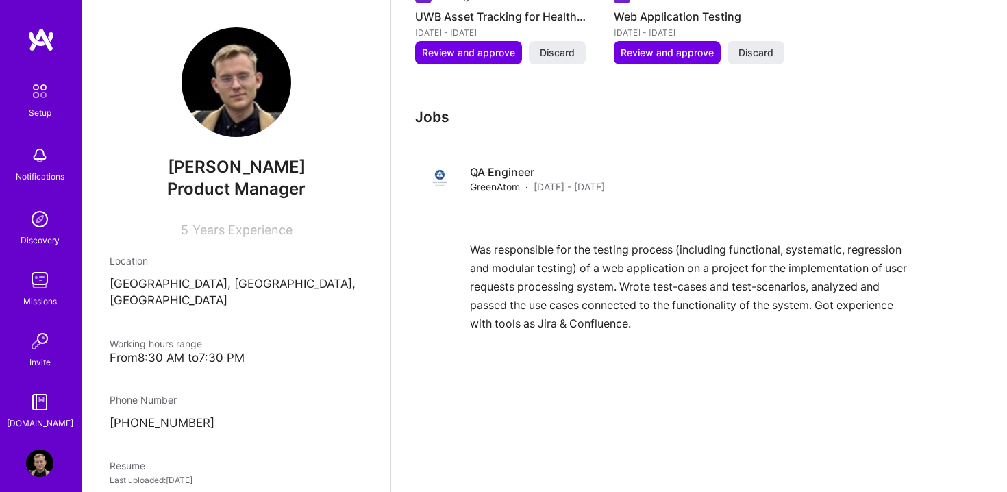
scroll to position [1117, 0]
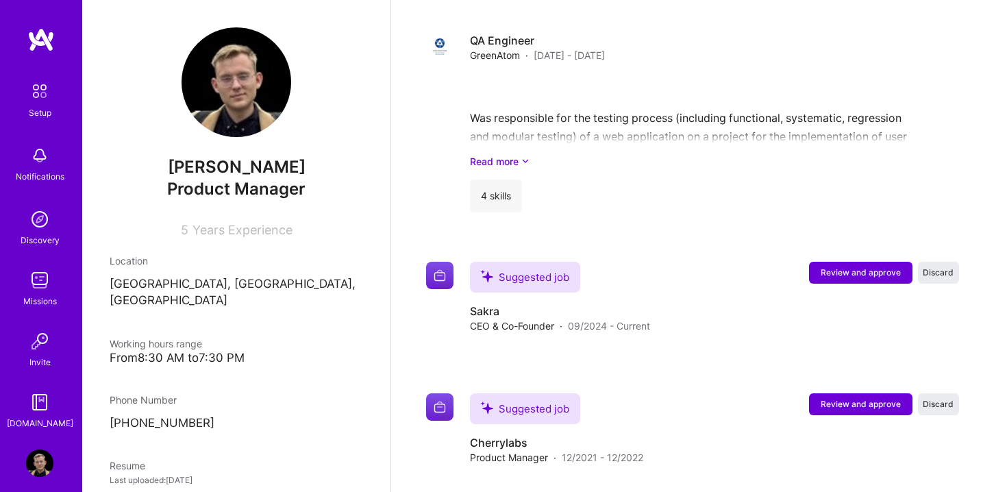
click at [30, 57] on div "Setup Notifications Discovery Missions Invite [DOMAIN_NAME]" at bounding box center [41, 228] width 82 height 403
click at [42, 44] on img at bounding box center [40, 39] width 27 height 25
click at [50, 221] on img at bounding box center [39, 218] width 27 height 27
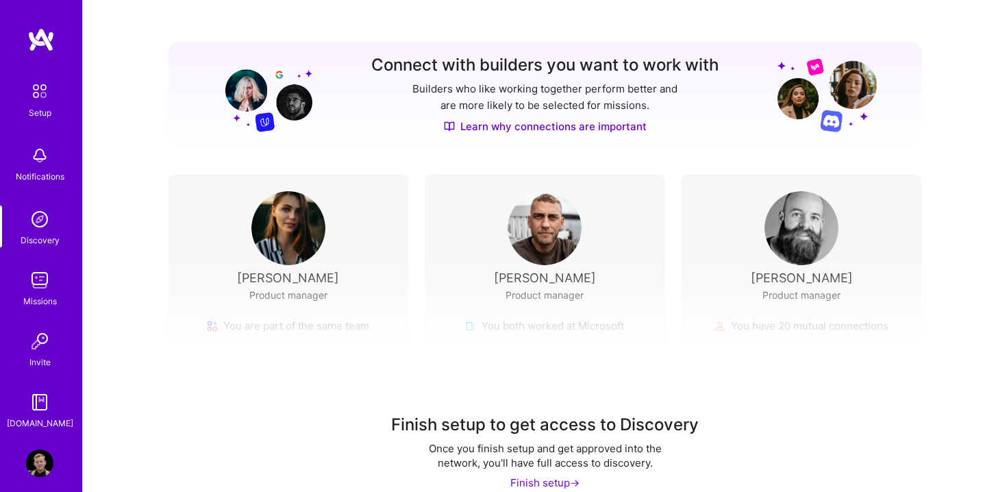
scroll to position [142, 0]
click at [551, 285] on div "Finish setup to get access to Discovery Once you finish setup and get approved …" at bounding box center [545, 384] width 924 height 255
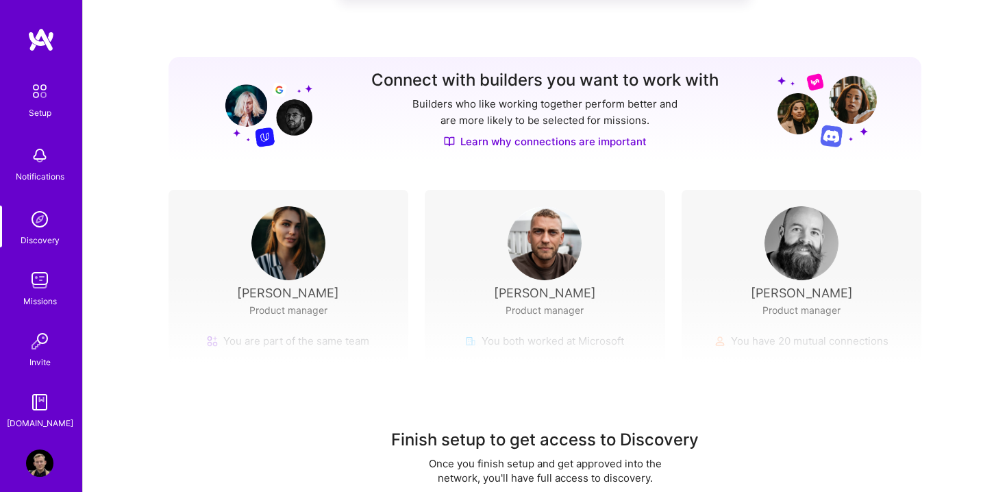
scroll to position [0, 0]
